Goal: Task Accomplishment & Management: Complete application form

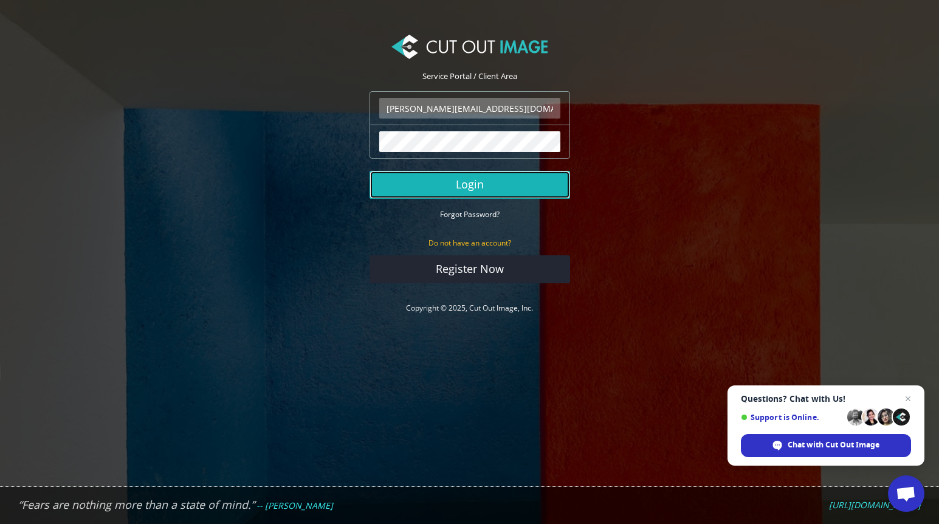
drag, startPoint x: 470, startPoint y: 185, endPoint x: 479, endPoint y: 184, distance: 9.1
click at [470, 185] on button "Login" at bounding box center [469, 185] width 200 height 28
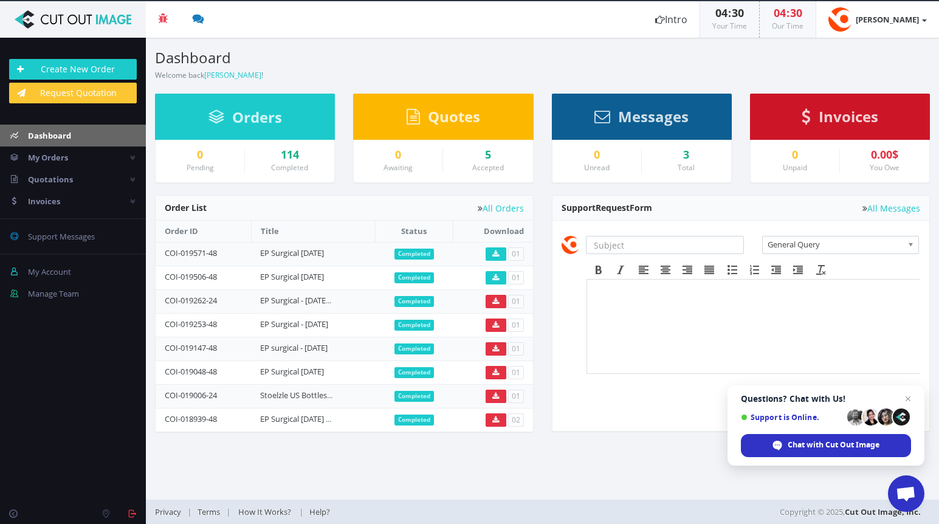
click at [252, 112] on span "Orders" at bounding box center [257, 117] width 50 height 20
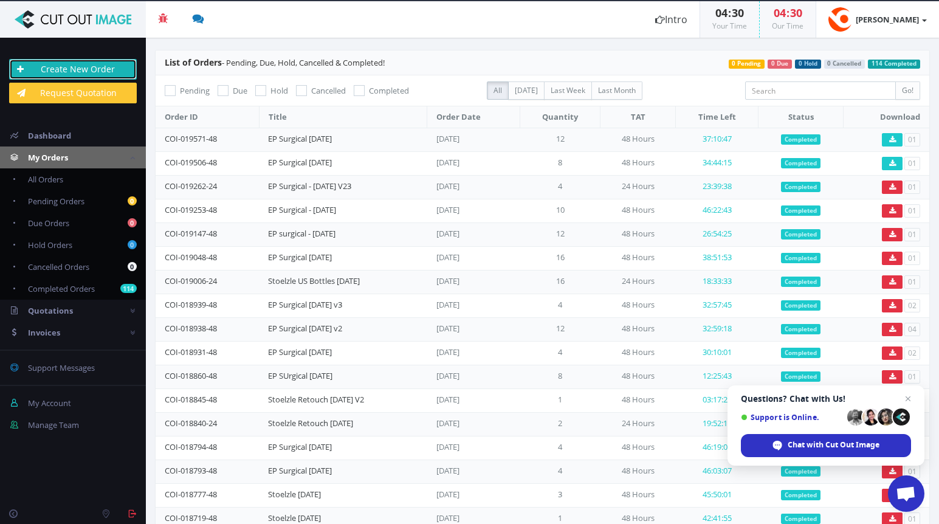
drag, startPoint x: 74, startPoint y: 67, endPoint x: 92, endPoint y: 71, distance: 18.1
click at [74, 67] on link "Create New Order" at bounding box center [73, 69] width 128 height 21
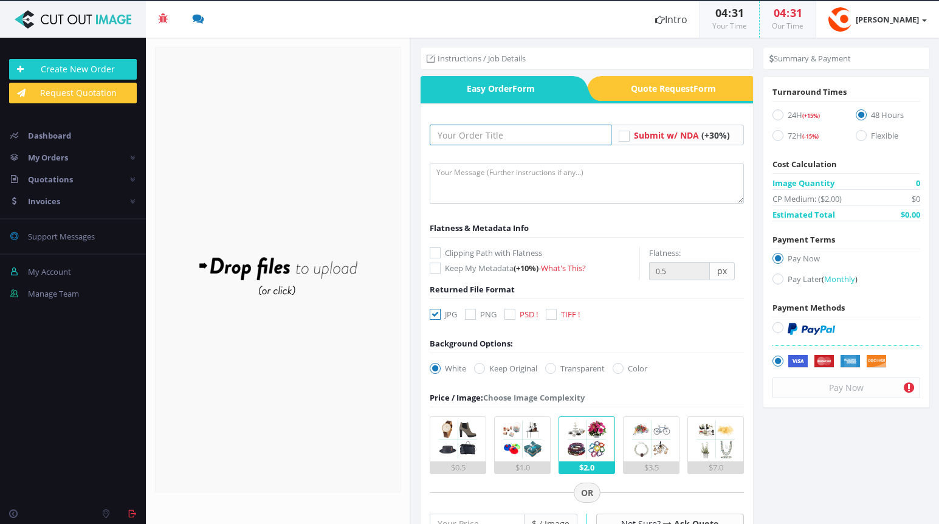
click at [482, 130] on input "text" at bounding box center [521, 135] width 182 height 21
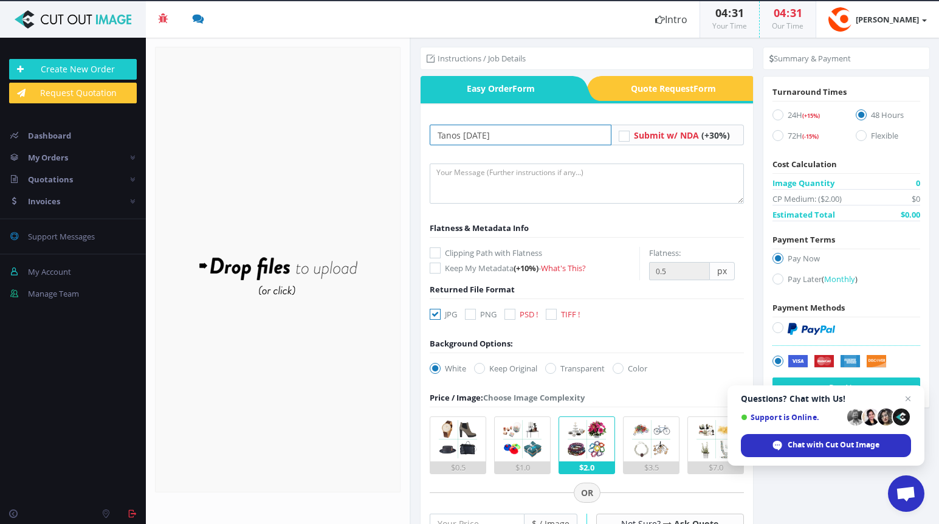
type input "Tanos [DATE]"
click at [456, 177] on textarea at bounding box center [587, 183] width 314 height 40
type textarea "Please can I get a cut out of the surgeon and provide as a PSD"
click at [511, 312] on icon at bounding box center [509, 314] width 11 height 11
click at [511, 312] on input "PSD !" at bounding box center [511, 314] width 8 height 8
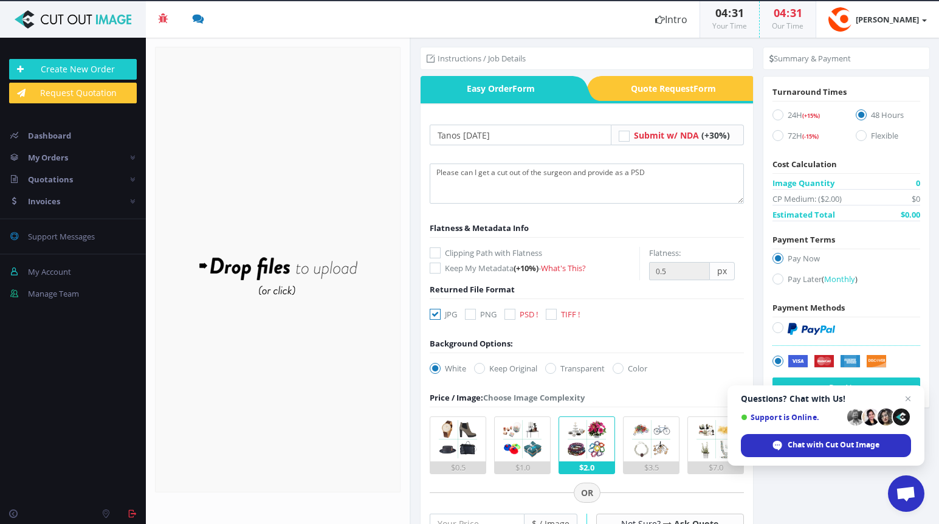
checkbox input "true"
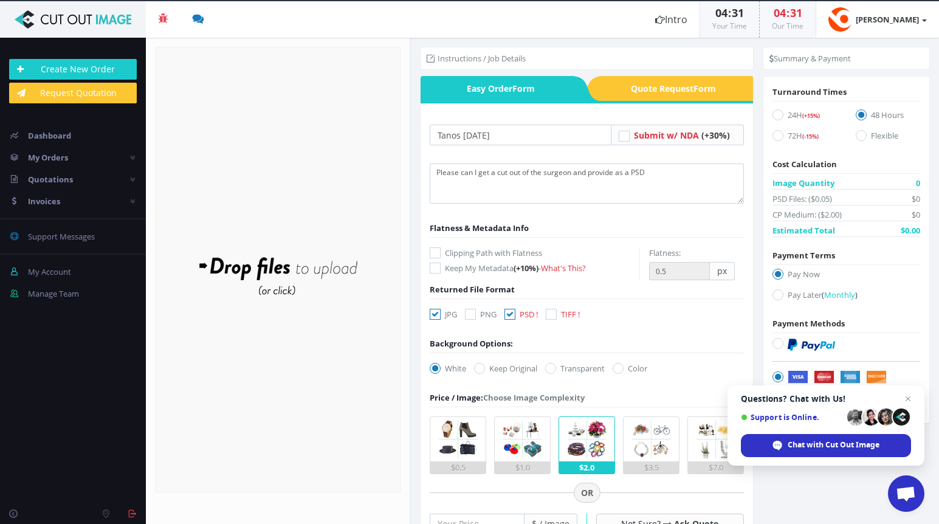
click at [779, 112] on icon at bounding box center [777, 114] width 11 height 11
click at [779, 112] on input "24H (+15%)" at bounding box center [779, 115] width 8 height 8
radio input "true"
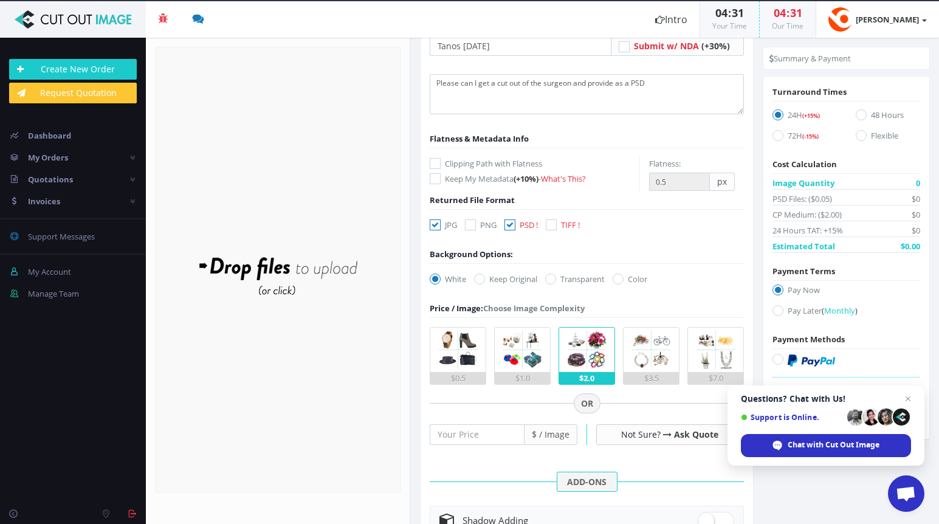
scroll to position [115, 0]
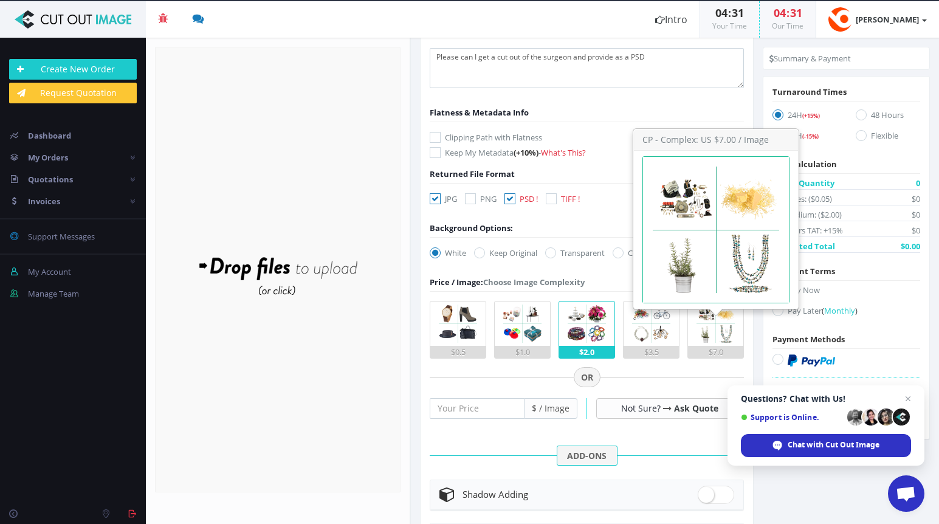
click at [717, 327] on img at bounding box center [715, 323] width 44 height 44
click at [0, 0] on input "$7.0" at bounding box center [0, 0] width 0 height 0
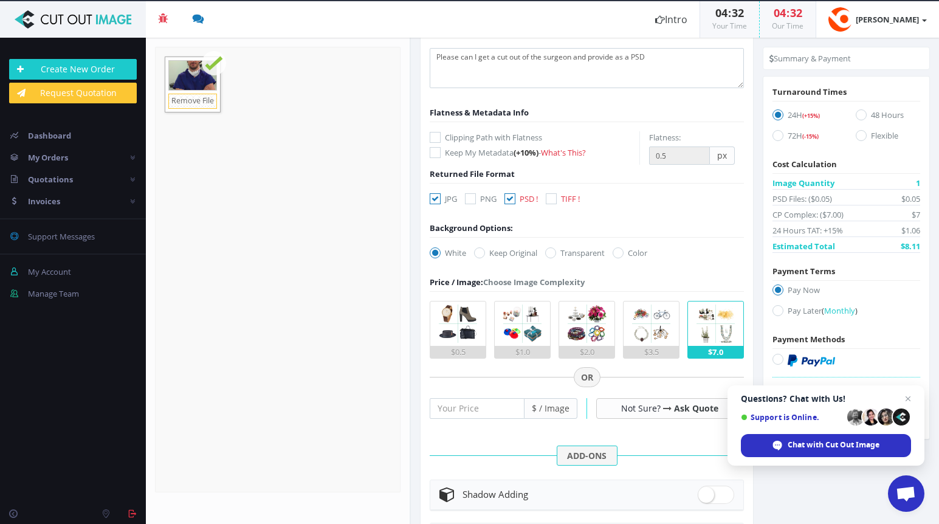
click at [436, 197] on icon at bounding box center [435, 198] width 11 height 11
click at [436, 197] on input "JPG" at bounding box center [437, 199] width 8 height 8
checkbox input "false"
click at [553, 252] on icon at bounding box center [550, 252] width 11 height 11
click at [553, 252] on input "Transparent" at bounding box center [552, 253] width 8 height 8
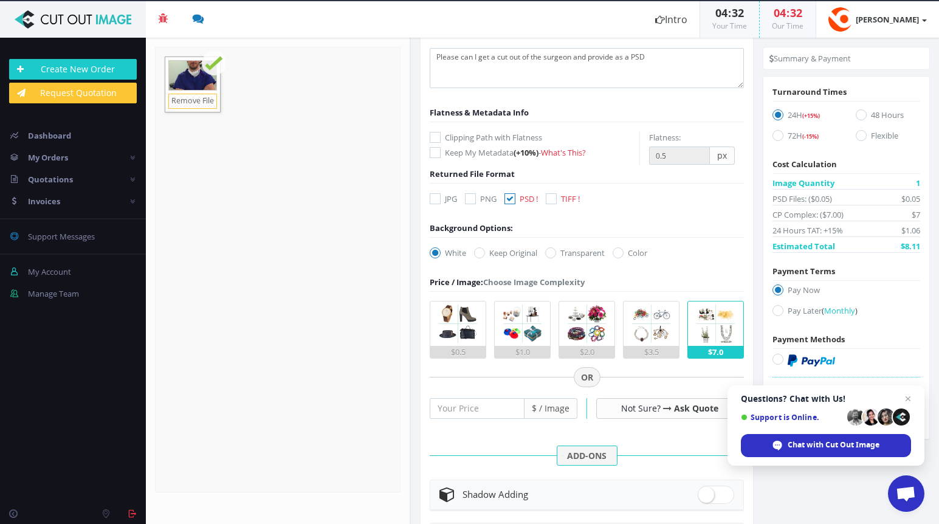
radio input "true"
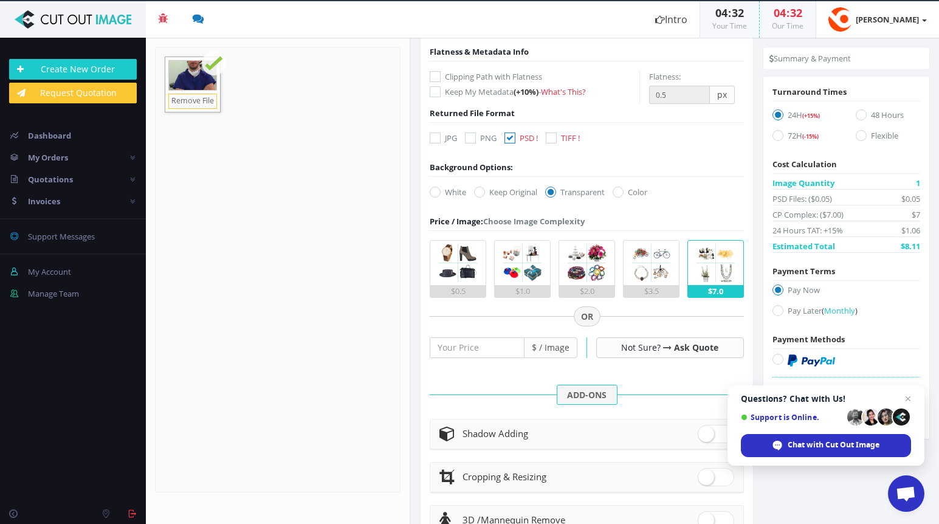
scroll to position [70, 0]
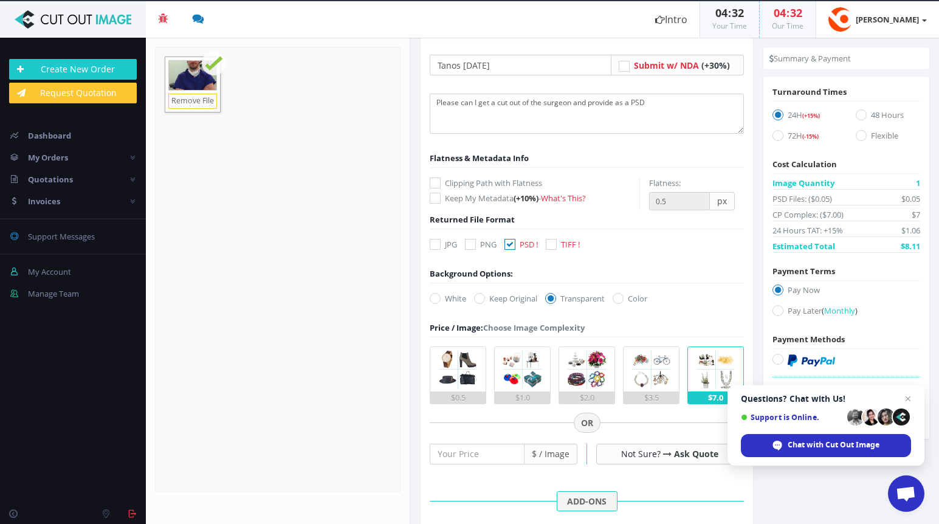
click at [778, 310] on icon at bounding box center [777, 310] width 11 height 11
click at [778, 310] on input "Pay Later ( Monthly )" at bounding box center [779, 311] width 8 height 8
radio input "true"
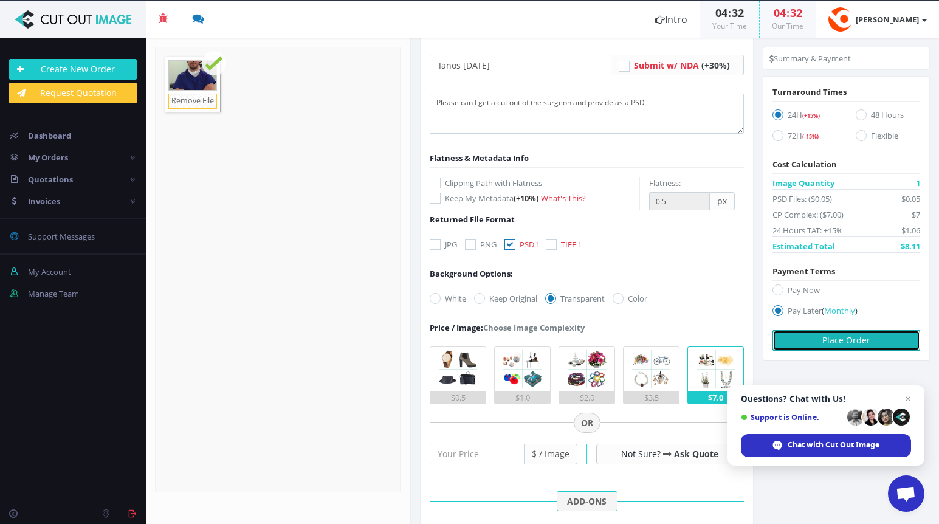
click at [842, 340] on button "Place Order" at bounding box center [846, 340] width 148 height 21
